Goal: Complete application form

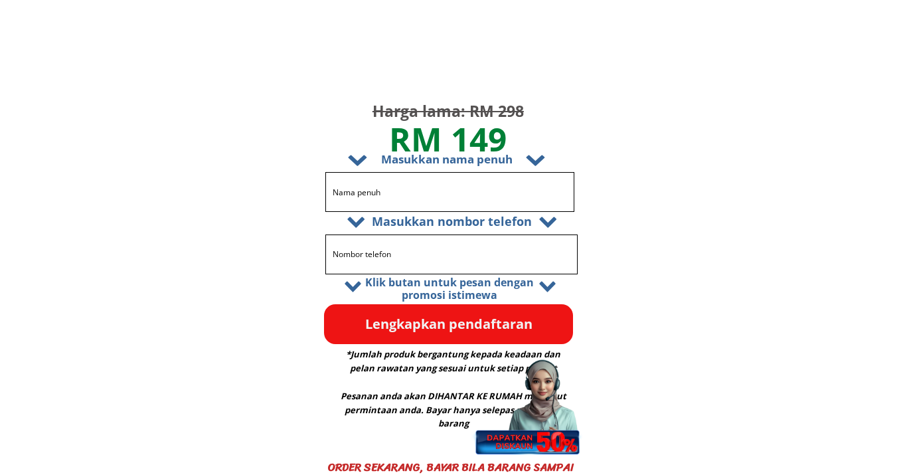
scroll to position [7993, 0]
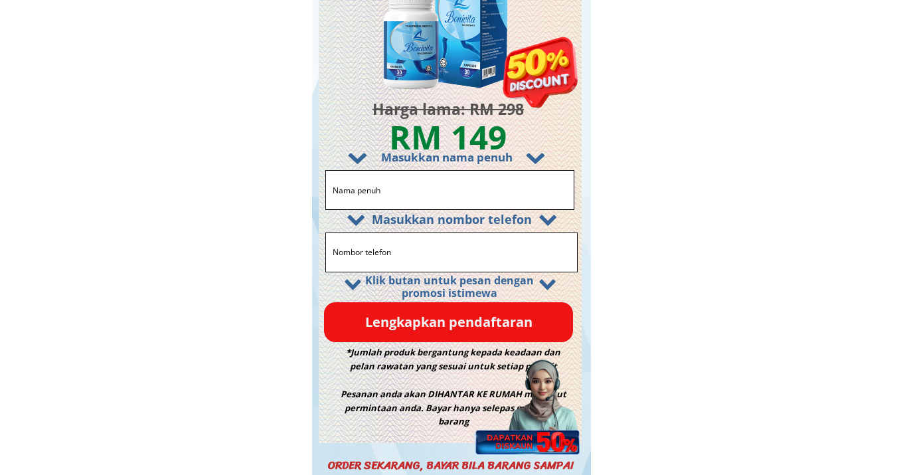
click at [439, 190] on input "text" at bounding box center [449, 190] width 241 height 39
type input "ok"
click at [430, 258] on input "tel" at bounding box center [451, 252] width 244 height 39
type input "09871511223"
click at [432, 317] on p "Lengkapkan pendaftaran" at bounding box center [448, 322] width 249 height 40
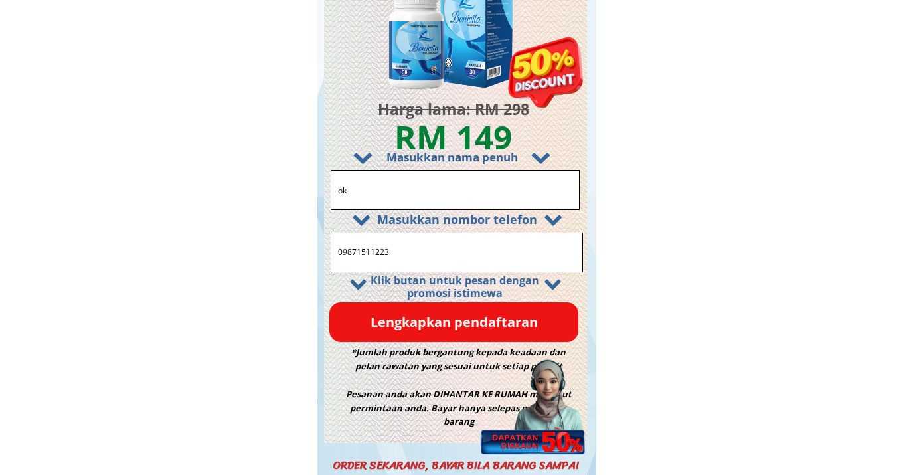
scroll to position [0, 0]
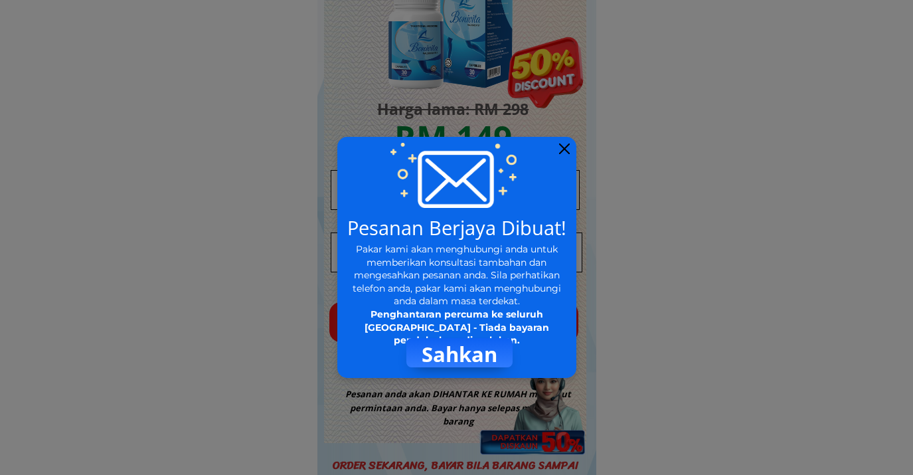
click at [563, 150] on div at bounding box center [564, 148] width 11 height 11
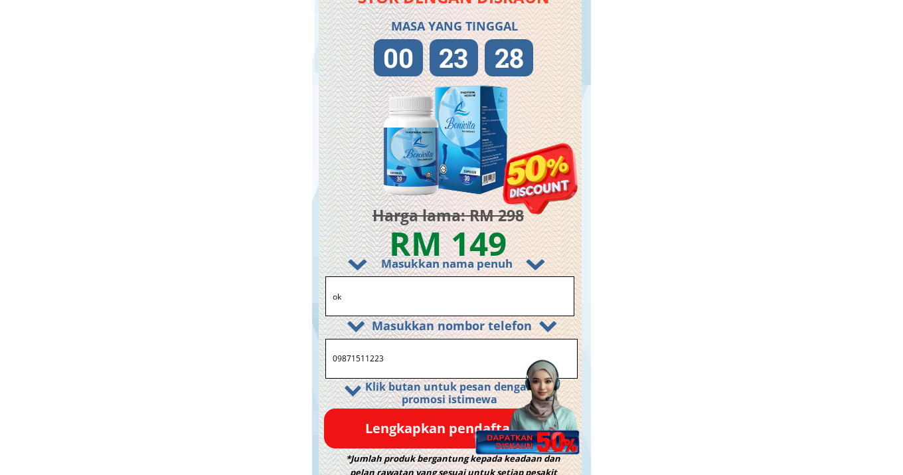
scroll to position [7882, 0]
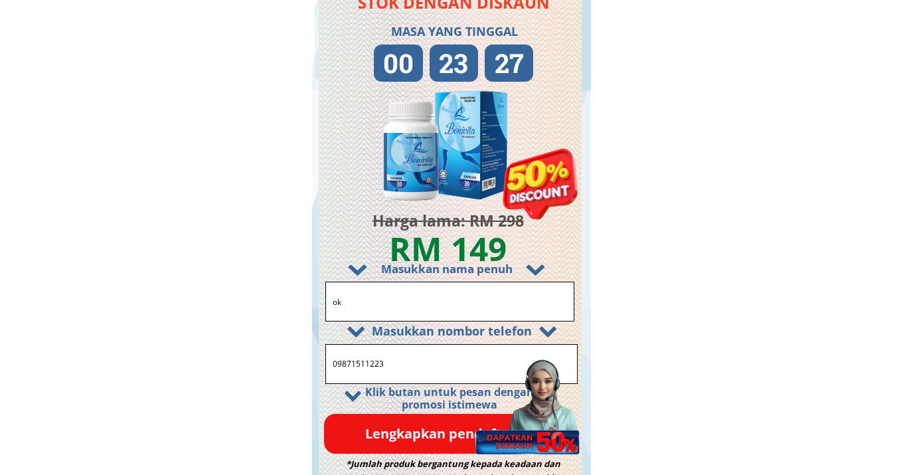
click at [446, 294] on input "ok" at bounding box center [449, 301] width 241 height 39
type input "test"
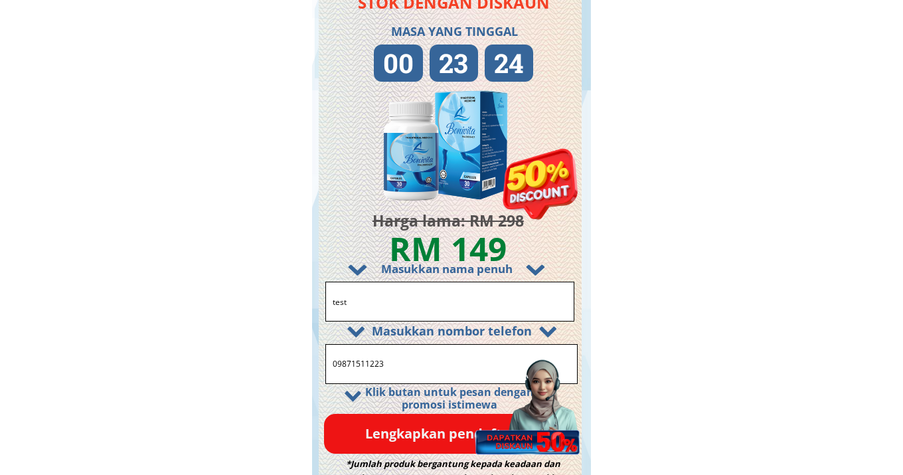
click at [417, 366] on input "09871511223" at bounding box center [451, 364] width 244 height 39
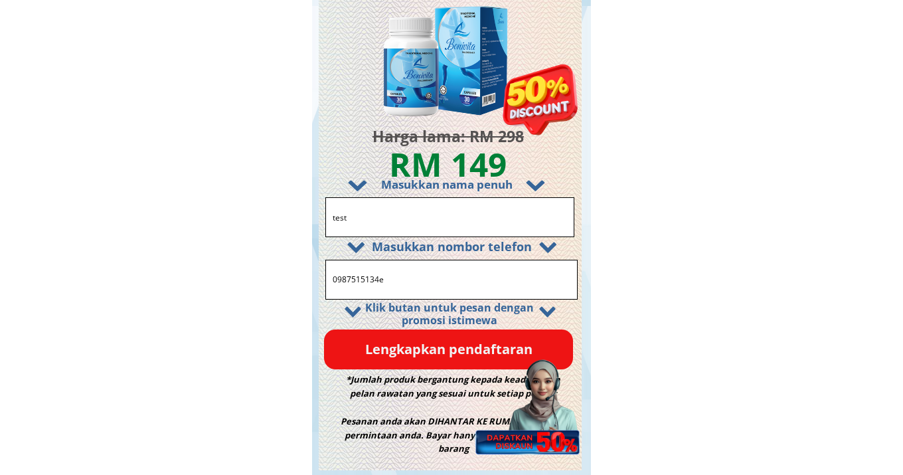
scroll to position [7997, 0]
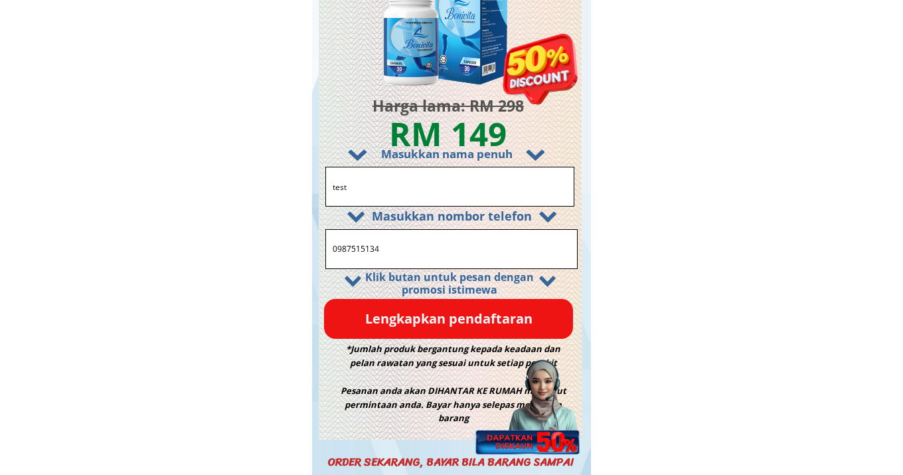
type input "0987515134"
click at [461, 324] on p "Lengkapkan pendaftaran" at bounding box center [448, 319] width 249 height 40
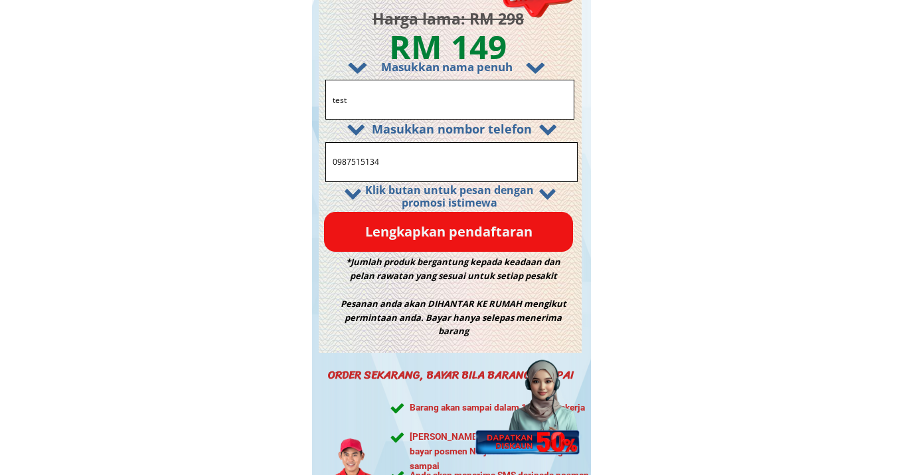
scroll to position [8080, 0]
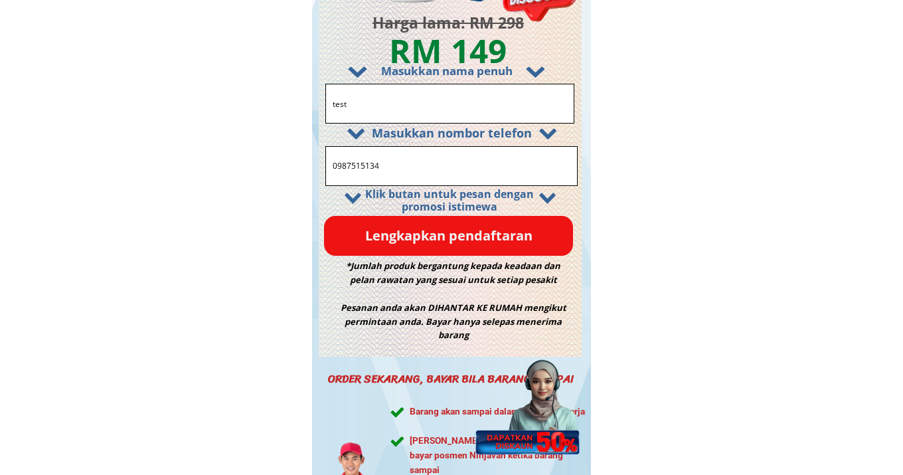
click at [413, 94] on input "test" at bounding box center [449, 103] width 241 height 39
paste input "Rosnita Ita"
type input "Rosnita Ita"
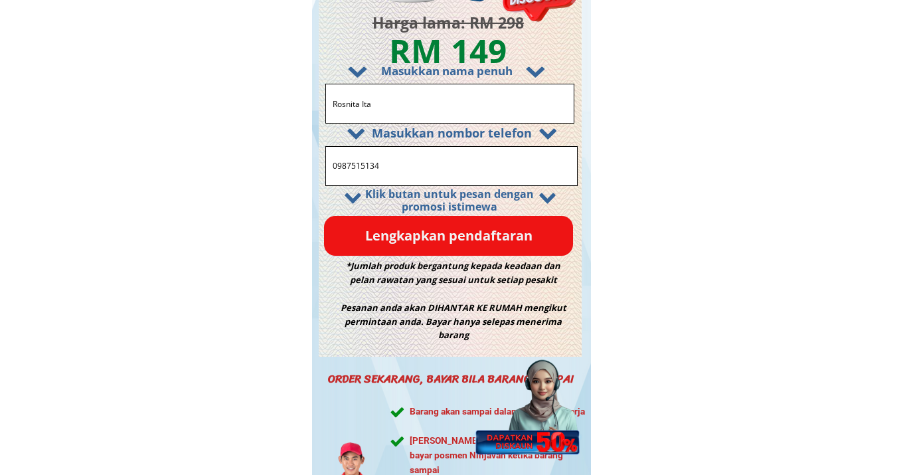
click at [411, 162] on input "0987515134" at bounding box center [451, 166] width 244 height 39
paste input "173581579"
type input "0173581579"
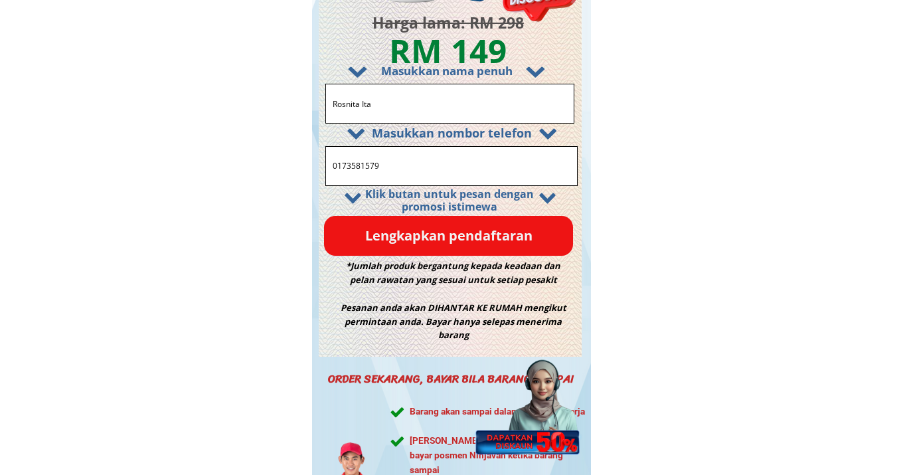
click at [450, 241] on p "Lengkapkan pendaftaran" at bounding box center [448, 236] width 249 height 40
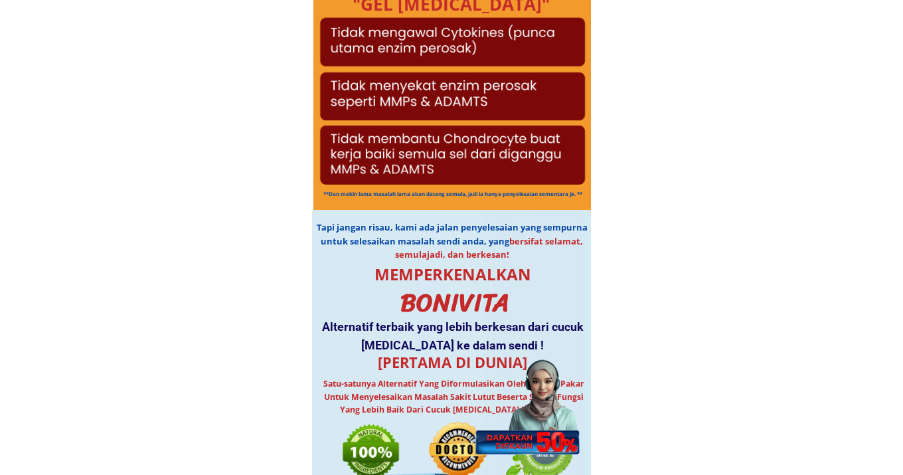
click at [390, 151] on div at bounding box center [453, 102] width 270 height 176
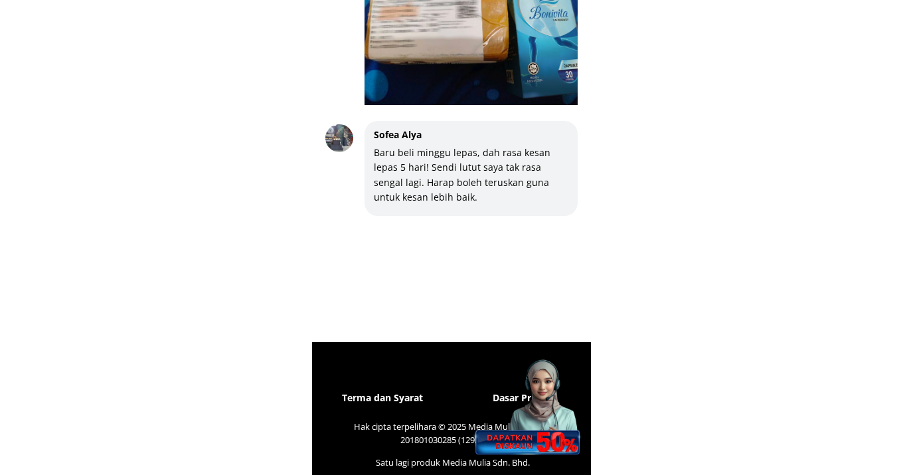
scroll to position [12935, 0]
